Goal: Information Seeking & Learning: Learn about a topic

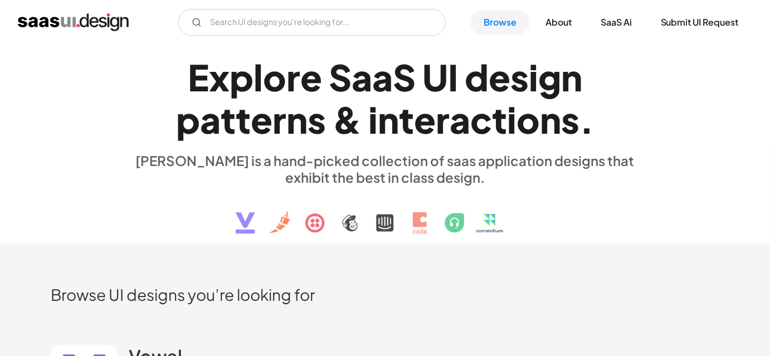
click at [221, 175] on div "[PERSON_NAME] is a hand-picked collection of saas application designs that exhi…" at bounding box center [385, 168] width 513 height 33
click at [191, 209] on div "E x p l o r e S a a S U I d e s i g n p a t t e r n s & i n t e r a c t i o n s…" at bounding box center [385, 145] width 513 height 200
click at [173, 203] on div "E x p l o r e S a a S U I d e s i g n p a t t e r n s & i n t e r a c t i o n s…" at bounding box center [385, 145] width 513 height 200
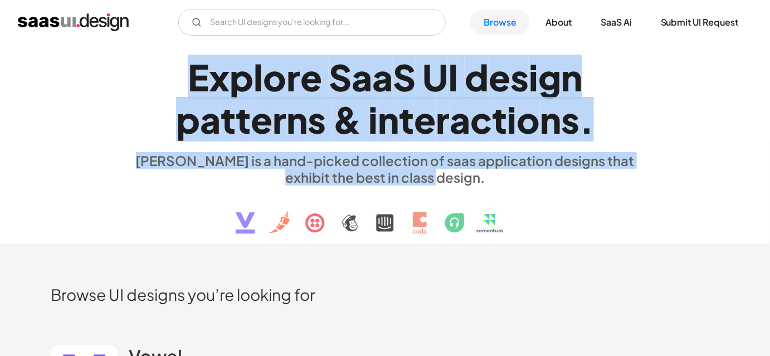
drag, startPoint x: 188, startPoint y: 82, endPoint x: 619, endPoint y: 184, distance: 442.7
click at [619, 184] on div "E x p l o r e S a a S U I d e s i g n p a t t e r n s & i n t e r a c t i o n s…" at bounding box center [385, 145] width 513 height 200
click at [580, 189] on div "E x p l o r e S a a S U I d e s i g n p a t t e r n s & i n t e r a c t i o n s…" at bounding box center [385, 145] width 513 height 200
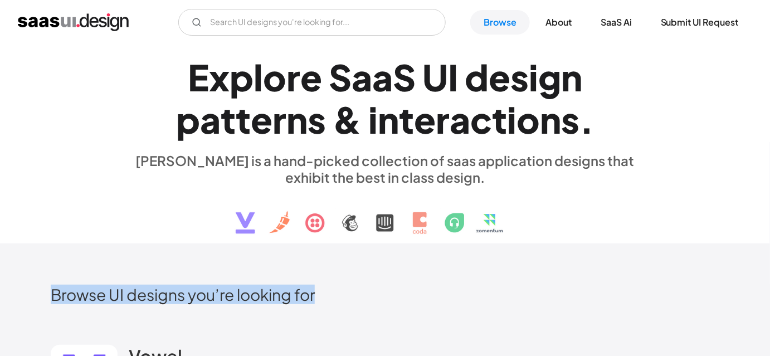
drag, startPoint x: 36, startPoint y: 299, endPoint x: 386, endPoint y: 280, distance: 350.5
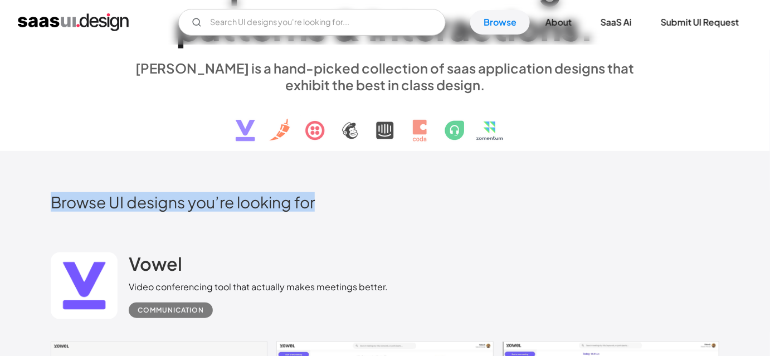
scroll to position [101, 0]
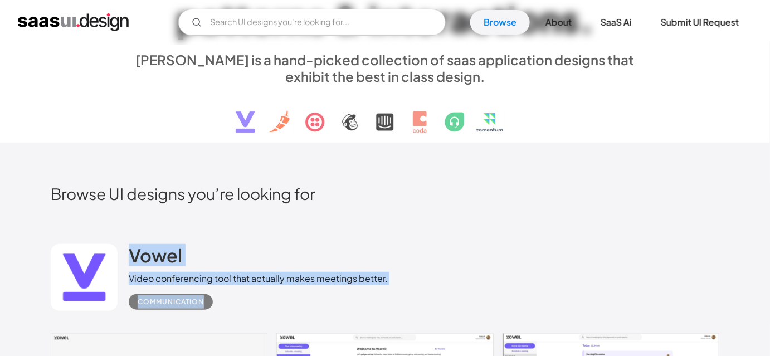
drag, startPoint x: 118, startPoint y: 226, endPoint x: 367, endPoint y: 289, distance: 257.5
click at [367, 289] on div "Vowel Video conferencing tool that actually makes meetings better. Communication" at bounding box center [385, 277] width 669 height 111
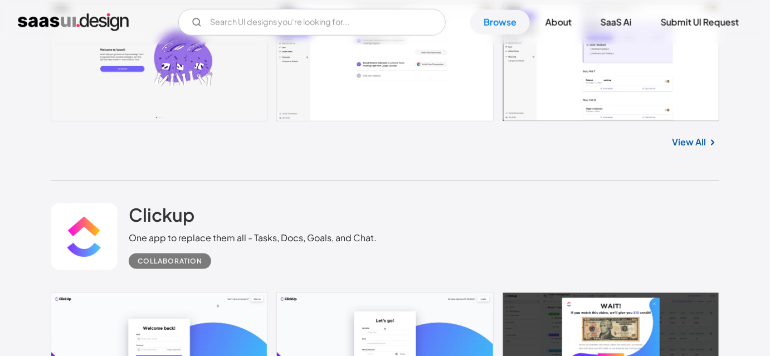
scroll to position [456, 0]
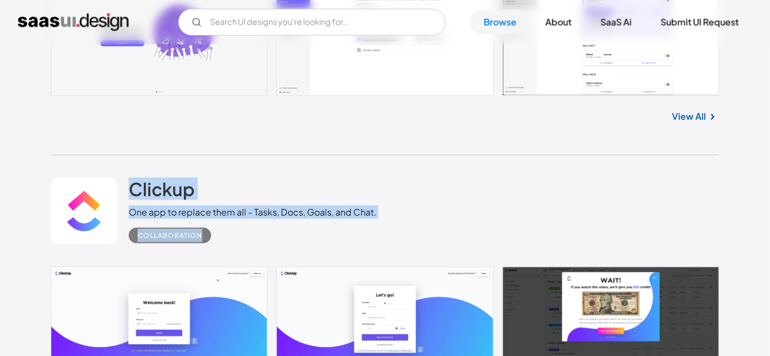
drag, startPoint x: 124, startPoint y: 166, endPoint x: 247, endPoint y: 249, distance: 148.2
click at [247, 249] on div "Clickup One app to replace them all - Tasks, Docs, Goals, and Chat. Collaborati…" at bounding box center [385, 210] width 669 height 111
click at [252, 246] on div "Clickup One app to replace them all - Tasks, Docs, Goals, and Chat. Collaborati…" at bounding box center [385, 210] width 669 height 111
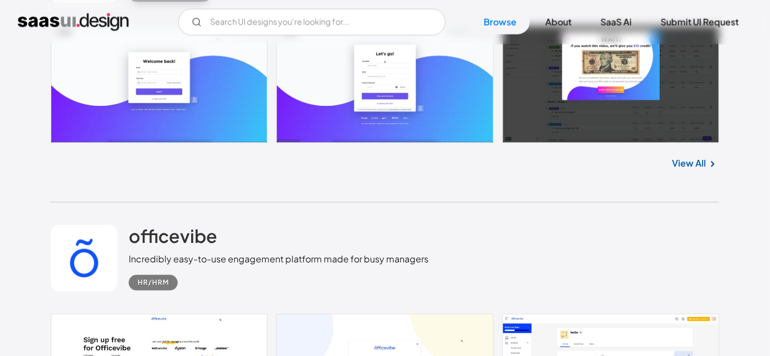
scroll to position [709, 0]
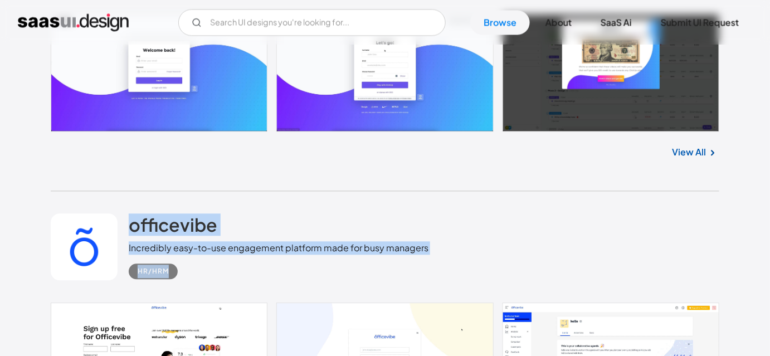
drag, startPoint x: 125, startPoint y: 206, endPoint x: 215, endPoint y: 280, distance: 116.5
click at [215, 280] on div "officevibe Incredibly easy-to-use engagement platform made for busy managers HR…" at bounding box center [385, 246] width 669 height 111
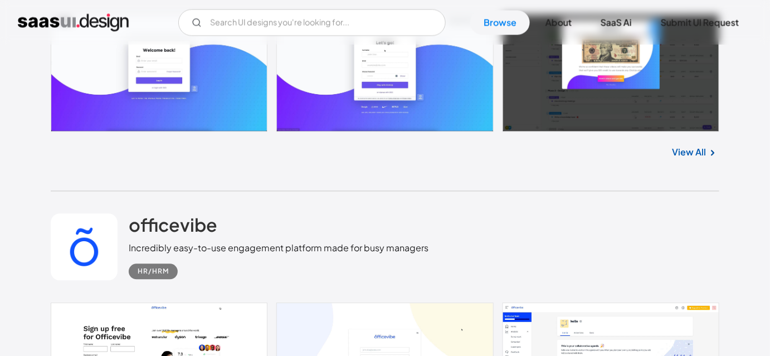
click at [215, 280] on div "officevibe Incredibly easy-to-use engagement platform made for busy managers HR…" at bounding box center [385, 246] width 669 height 111
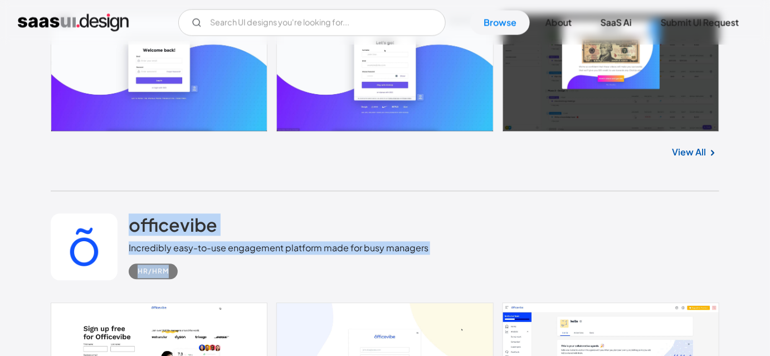
drag, startPoint x: 40, startPoint y: 202, endPoint x: 183, endPoint y: 277, distance: 161.0
click at [212, 276] on div "HR/HRM" at bounding box center [279, 267] width 300 height 25
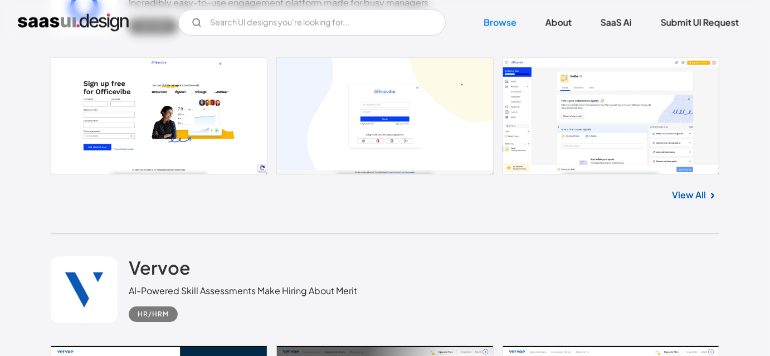
scroll to position [963, 0]
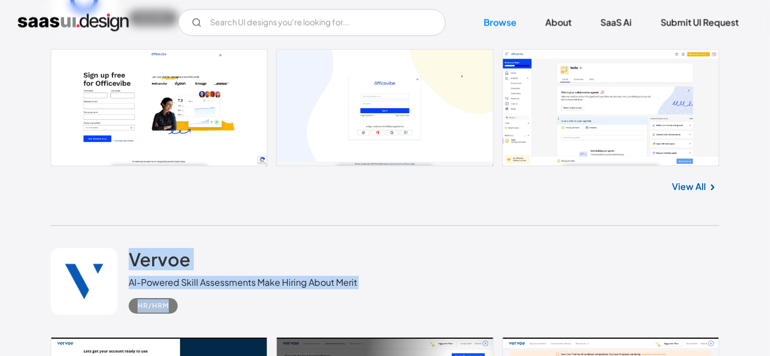
drag, startPoint x: 129, startPoint y: 239, endPoint x: 185, endPoint y: 309, distance: 90.1
click at [185, 309] on div "Vervoe AI-Powered Skill Assessments Make Hiring About Merit HR/HRM" at bounding box center [385, 281] width 669 height 111
click at [201, 308] on div "HR/HRM" at bounding box center [243, 301] width 229 height 25
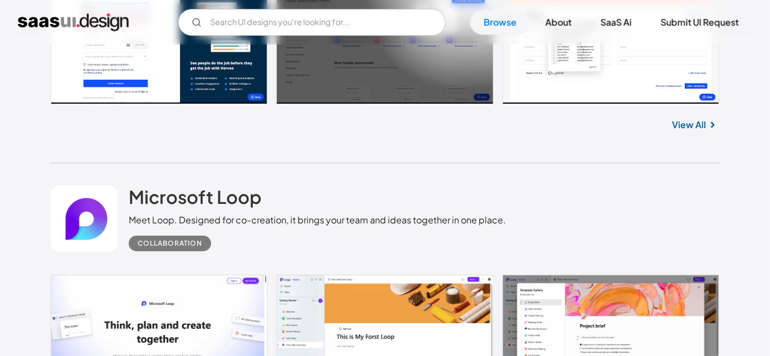
scroll to position [1319, 0]
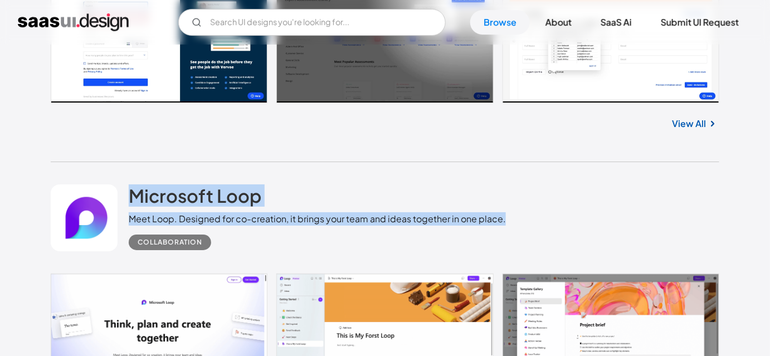
drag, startPoint x: 503, startPoint y: 221, endPoint x: 120, endPoint y: 192, distance: 383.5
click at [120, 192] on div "Microsoft Loop Meet Loop. Designed for co-creation, it brings your team and ide…" at bounding box center [385, 217] width 669 height 111
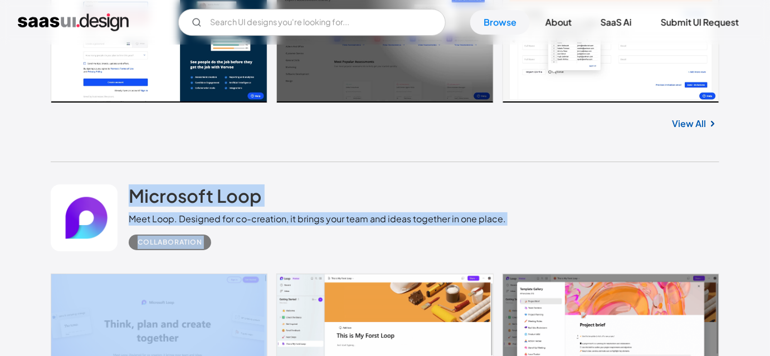
drag, startPoint x: 120, startPoint y: 192, endPoint x: 220, endPoint y: 262, distance: 121.5
click at [220, 262] on div "Microsoft Loop Meet Loop. Designed for co-creation, it brings your team and ide…" at bounding box center [385, 217] width 669 height 111
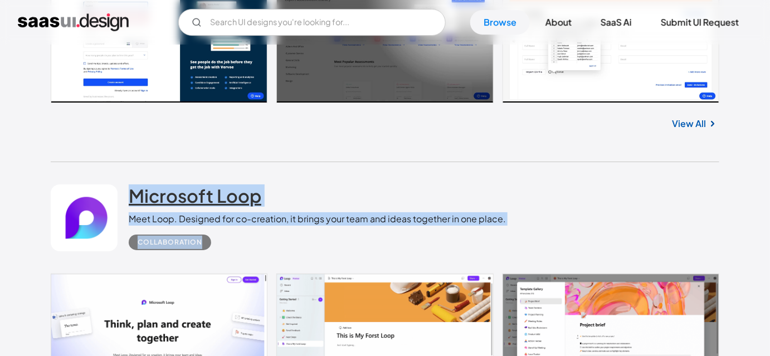
drag, startPoint x: 220, startPoint y: 262, endPoint x: 132, endPoint y: 201, distance: 107.3
click at [132, 201] on div "Microsoft Loop Meet Loop. Designed for co-creation, it brings your team and ide…" at bounding box center [385, 217] width 669 height 111
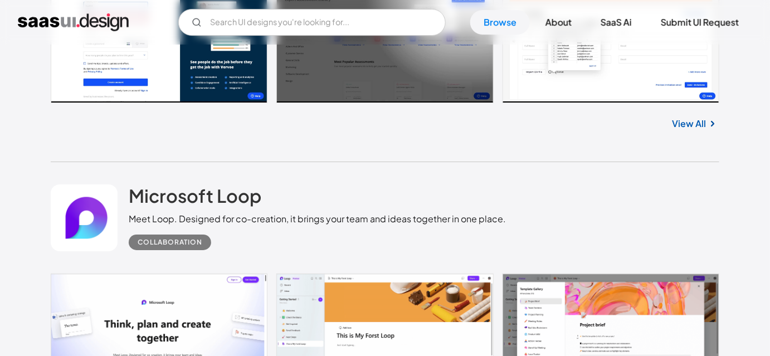
click at [127, 174] on div "Microsoft Loop Meet Loop. Designed for co-creation, it brings your team and ide…" at bounding box center [385, 217] width 669 height 111
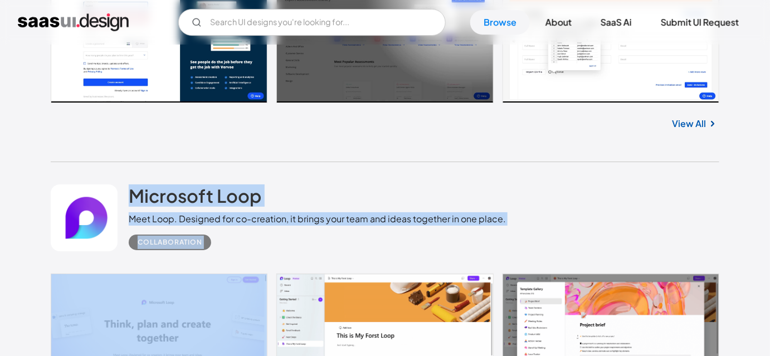
drag, startPoint x: 127, startPoint y: 174, endPoint x: 203, endPoint y: 235, distance: 97.9
click at [203, 235] on div "Microsoft Loop Meet Loop. Designed for co-creation, it brings your team and ide…" at bounding box center [385, 217] width 669 height 111
click at [203, 235] on div "Collaboration" at bounding box center [170, 243] width 82 height 16
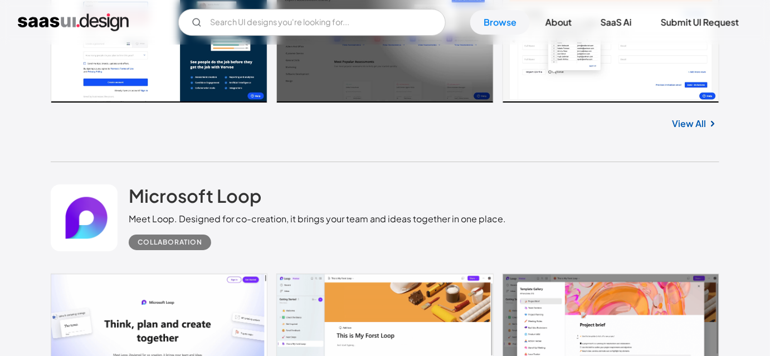
click at [228, 240] on div "Collaboration" at bounding box center [317, 238] width 377 height 25
click at [655, 182] on div "Microsoft Loop Meet Loop. Designed for co-creation, it brings your team and ide…" at bounding box center [385, 217] width 669 height 111
click at [466, 139] on div "Vervoe AI-Powered Skill Assessments Make Hiring About Merit HR/HRM No items fou…" at bounding box center [385, 16] width 669 height 294
click at [480, 192] on div "Microsoft Loop Meet Loop. Designed for co-creation, it brings your team and ide…" at bounding box center [317, 217] width 377 height 66
click at [469, 196] on div "Microsoft Loop Meet Loop. Designed for co-creation, it brings your team and ide…" at bounding box center [317, 217] width 377 height 66
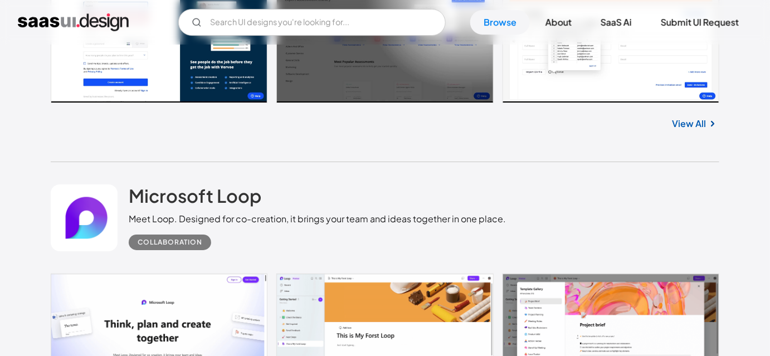
click at [469, 193] on div "Microsoft Loop Meet Loop. Designed for co-creation, it brings your team and ide…" at bounding box center [317, 217] width 377 height 66
click at [444, 153] on div "Vervoe AI-Powered Skill Assessments Make Hiring About Merit HR/HRM No items fou…" at bounding box center [385, 16] width 669 height 294
click at [444, 152] on div "Vervoe AI-Powered Skill Assessments Make Hiring About Merit HR/HRM No items fou…" at bounding box center [385, 16] width 669 height 294
click at [573, 171] on div "Microsoft Loop Meet Loop. Designed for co-creation, it brings your team and ide…" at bounding box center [385, 217] width 669 height 111
click at [592, 211] on div "Microsoft Loop Meet Loop. Designed for co-creation, it brings your team and ide…" at bounding box center [385, 217] width 669 height 111
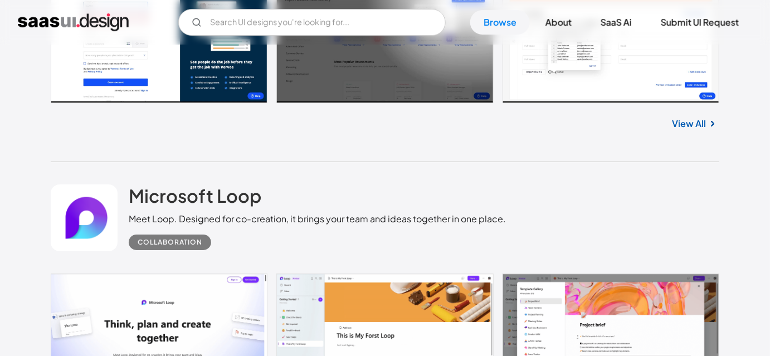
click at [628, 180] on div "Microsoft Loop Meet Loop. Designed for co-creation, it brings your team and ide…" at bounding box center [385, 217] width 669 height 111
click at [558, 184] on div "Microsoft Loop Meet Loop. Designed for co-creation, it brings your team and ide…" at bounding box center [385, 217] width 669 height 111
click at [613, 150] on div "Vervoe AI-Powered Skill Assessments Make Hiring About Merit HR/HRM No items fou…" at bounding box center [385, 16] width 669 height 294
click at [581, 129] on div "View All" at bounding box center [385, 121] width 669 height 37
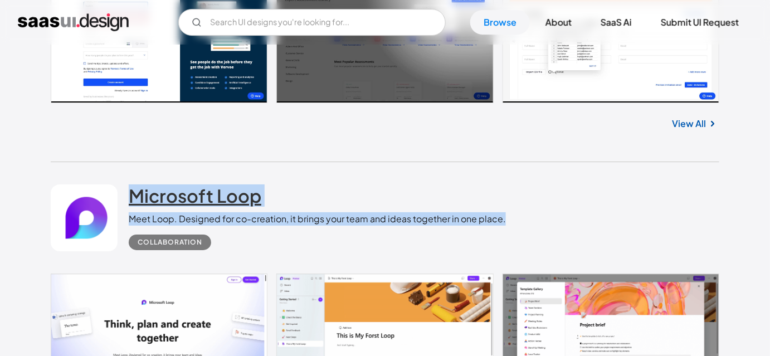
drag, startPoint x: 508, startPoint y: 220, endPoint x: 129, endPoint y: 196, distance: 379.1
click at [129, 196] on div "Microsoft Loop Meet Loop. Designed for co-creation, it brings your team and ide…" at bounding box center [385, 217] width 669 height 111
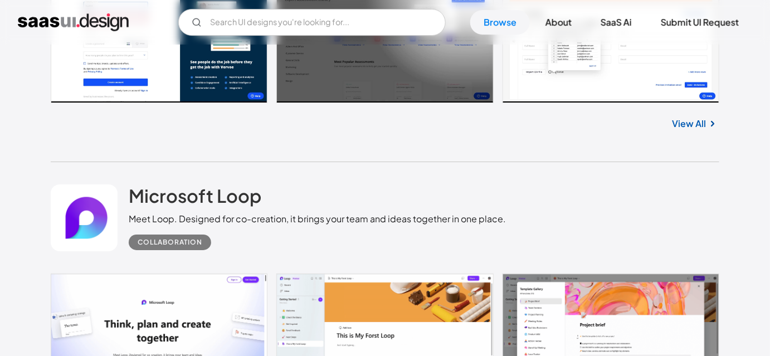
click at [161, 175] on div "Microsoft Loop Meet Loop. Designed for co-creation, it brings your team and ide…" at bounding box center [385, 217] width 669 height 111
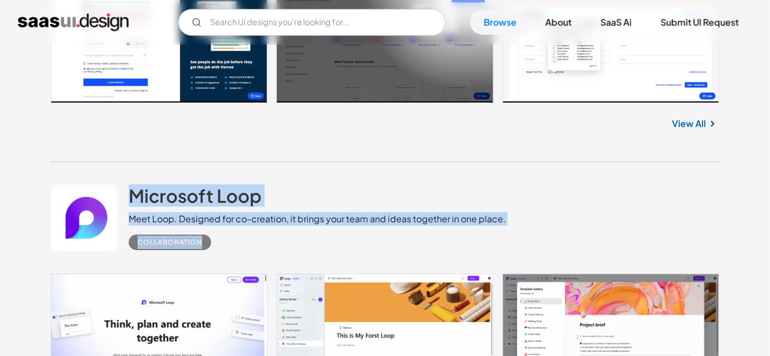
drag, startPoint x: 125, startPoint y: 177, endPoint x: 229, endPoint y: 240, distance: 120.5
click at [229, 240] on div "Microsoft Loop Meet Loop. Designed for co-creation, it brings your team and ide…" at bounding box center [385, 217] width 669 height 111
click at [229, 240] on div "Collaboration" at bounding box center [317, 238] width 377 height 25
drag, startPoint x: 124, startPoint y: 180, endPoint x: 208, endPoint y: 240, distance: 102.7
click at [208, 240] on div "Microsoft Loop Meet Loop. Designed for co-creation, it brings your team and ide…" at bounding box center [385, 217] width 669 height 111
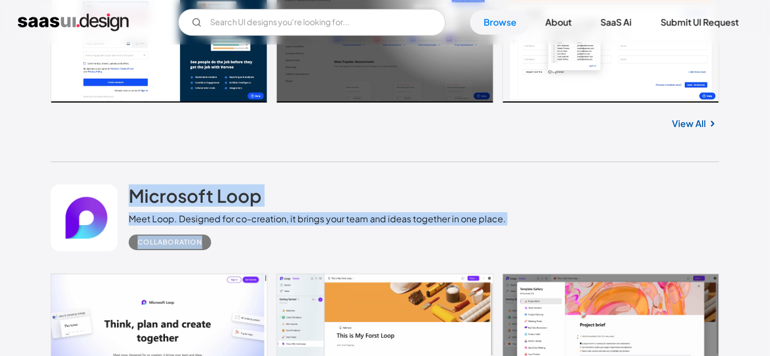
click at [208, 240] on div "Collaboration" at bounding box center [170, 243] width 82 height 16
drag, startPoint x: 219, startPoint y: 241, endPoint x: 132, endPoint y: 183, distance: 105.0
click at [132, 183] on div "Microsoft Loop Meet Loop. Designed for co-creation, it brings your team and ide…" at bounding box center [385, 217] width 669 height 111
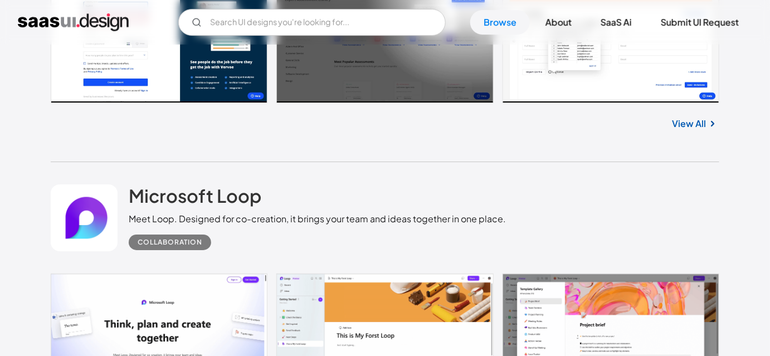
click at [131, 176] on div "Microsoft Loop Meet Loop. Designed for co-creation, it brings your team and ide…" at bounding box center [385, 217] width 669 height 111
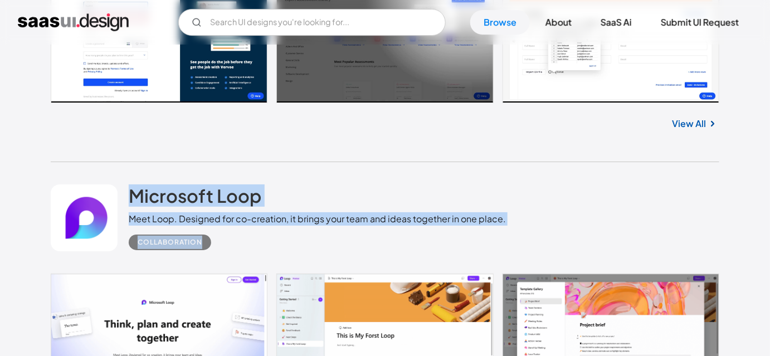
drag, startPoint x: 131, startPoint y: 176, endPoint x: 215, endPoint y: 249, distance: 110.6
click at [215, 249] on div "Microsoft Loop Meet Loop. Designed for co-creation, it brings your team and ide…" at bounding box center [385, 217] width 669 height 111
click at [215, 249] on div "Collaboration" at bounding box center [317, 238] width 377 height 25
drag, startPoint x: 208, startPoint y: 254, endPoint x: 130, endPoint y: 204, distance: 92.8
click at [130, 204] on div "Microsoft Loop Meet Loop. Designed for co-creation, it brings your team and ide…" at bounding box center [385, 217] width 669 height 111
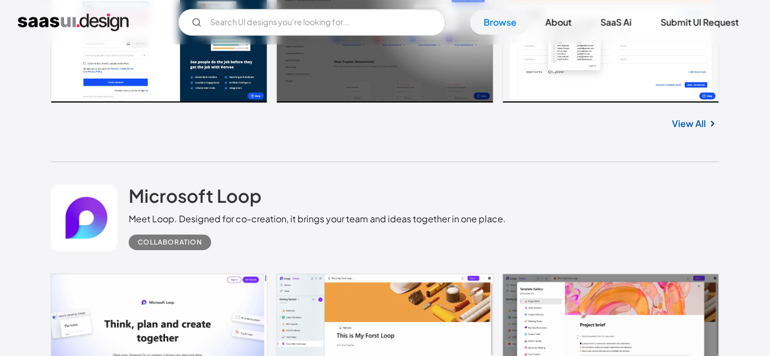
click at [130, 177] on div "Microsoft Loop Meet Loop. Designed for co-creation, it brings your team and ide…" at bounding box center [385, 217] width 669 height 111
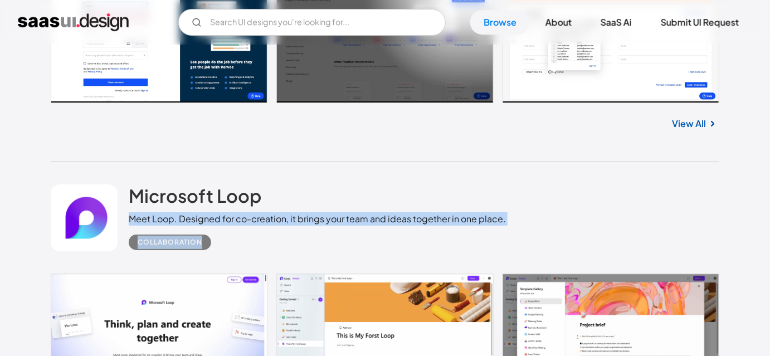
drag, startPoint x: 129, startPoint y: 217, endPoint x: 522, endPoint y: 226, distance: 393.0
click at [522, 226] on div "Microsoft Loop Meet Loop. Designed for co-creation, it brings your team and ide…" at bounding box center [385, 217] width 669 height 111
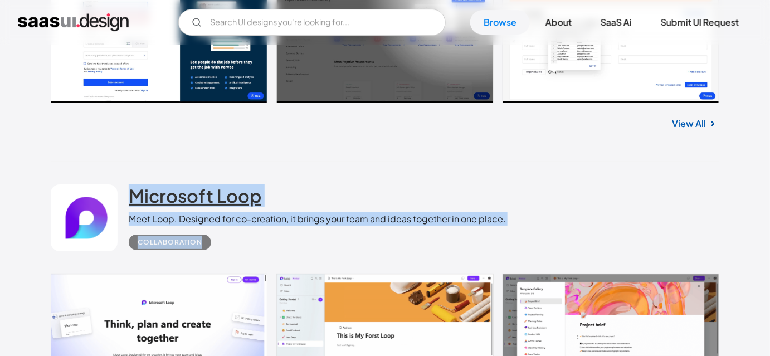
drag, startPoint x: 219, startPoint y: 243, endPoint x: 129, endPoint y: 206, distance: 97.2
click at [129, 206] on div "Microsoft Loop Meet Loop. Designed for co-creation, it brings your team and ide…" at bounding box center [317, 217] width 377 height 66
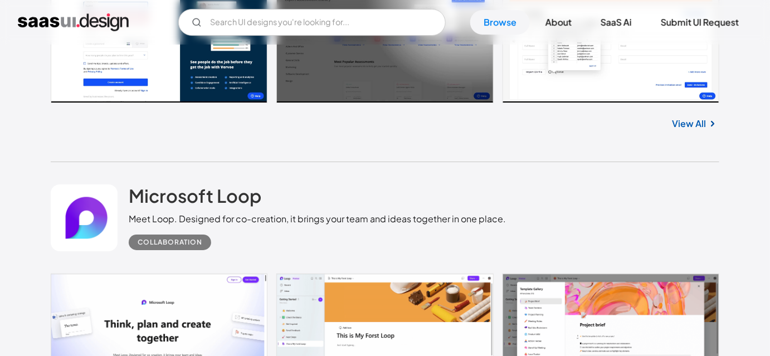
click at [125, 181] on div "Microsoft Loop Meet Loop. Designed for co-creation, it brings your team and ide…" at bounding box center [385, 217] width 669 height 111
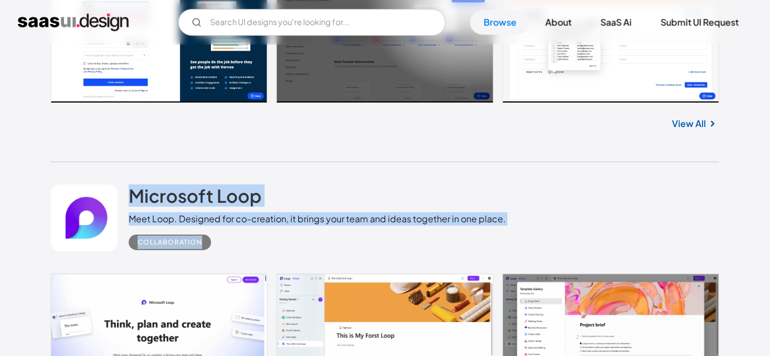
drag, startPoint x: 125, startPoint y: 181, endPoint x: 210, endPoint y: 252, distance: 110.0
click at [210, 252] on div "Microsoft Loop Meet Loop. Designed for co-creation, it brings your team and ide…" at bounding box center [385, 217] width 669 height 111
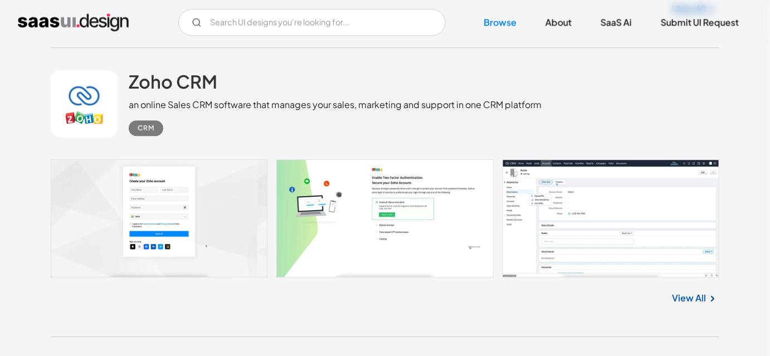
scroll to position [2339, 0]
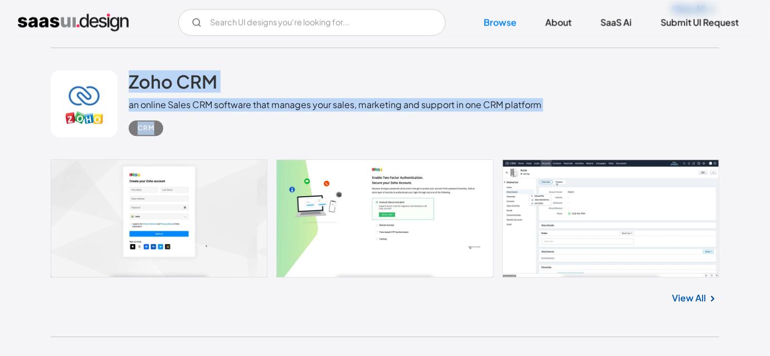
drag, startPoint x: 123, startPoint y: 72, endPoint x: 171, endPoint y: 129, distance: 74.0
click at [171, 129] on div "Zoho CRM an online Sales CRM software that manages your sales, marketing and su…" at bounding box center [385, 103] width 669 height 111
click at [171, 129] on div "CRM" at bounding box center [335, 123] width 413 height 25
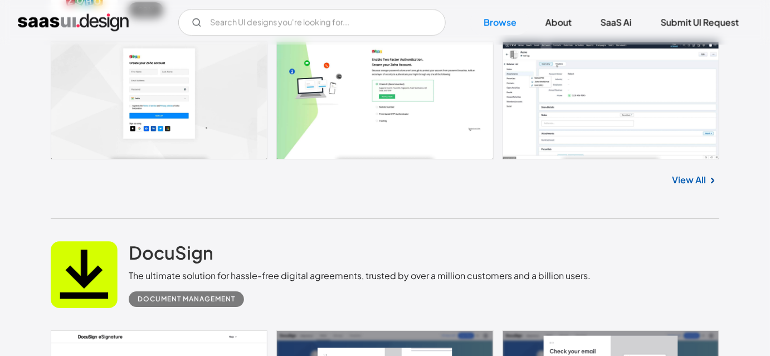
scroll to position [2458, 0]
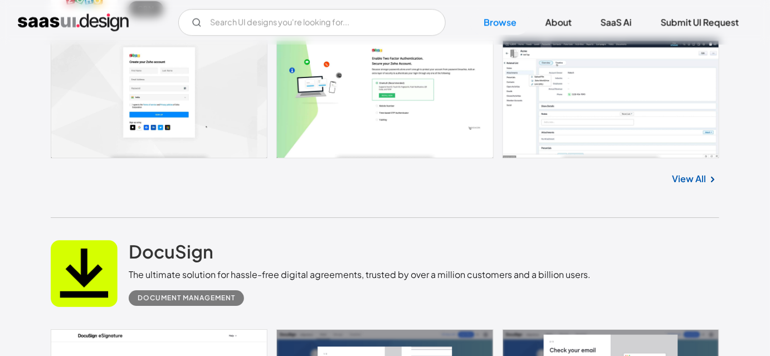
click at [676, 182] on link "View All" at bounding box center [689, 178] width 34 height 13
